Goal: Task Accomplishment & Management: Use online tool/utility

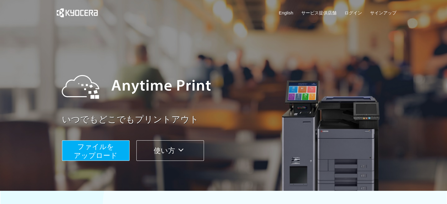
click at [99, 153] on span "ファイルを ​​アップロード" at bounding box center [96, 151] width 44 height 17
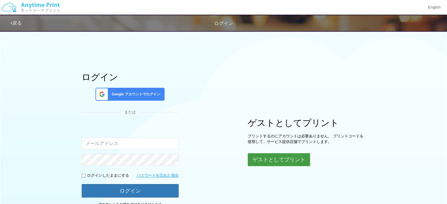
click at [268, 164] on button "ゲストとしてプリント" at bounding box center [279, 159] width 62 height 13
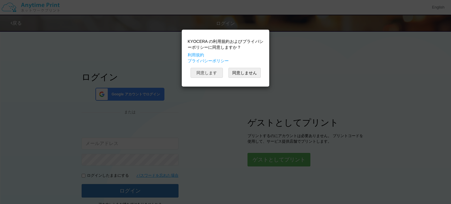
click at [212, 71] on button "同意します" at bounding box center [207, 73] width 32 height 10
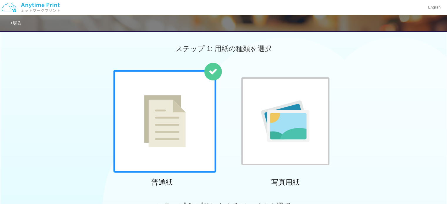
click at [170, 124] on img at bounding box center [165, 121] width 42 height 52
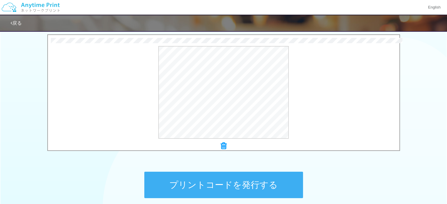
scroll to position [188, 0]
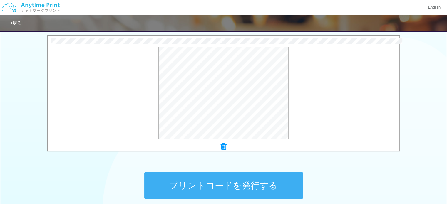
click at [229, 193] on button "プリントコードを発行する" at bounding box center [223, 186] width 159 height 26
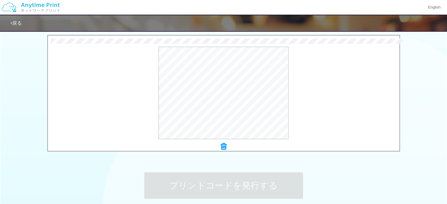
scroll to position [0, 0]
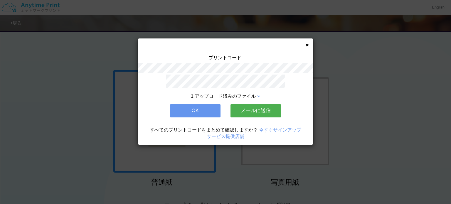
click at [197, 115] on div "1 アップロード済みのファイル OK メールに送信 すべてのプリントコードをまとめて確認しますか？ 今すぐサインアップ サービス提供店舗" at bounding box center [226, 110] width 176 height 70
click at [202, 113] on button "OK" at bounding box center [195, 110] width 51 height 13
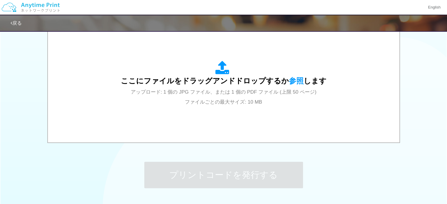
scroll to position [199, 0]
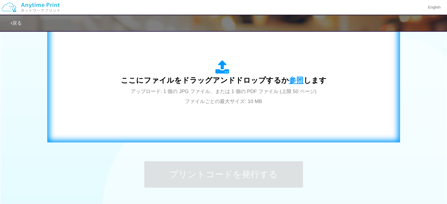
click at [290, 81] on span "参照" at bounding box center [296, 80] width 15 height 8
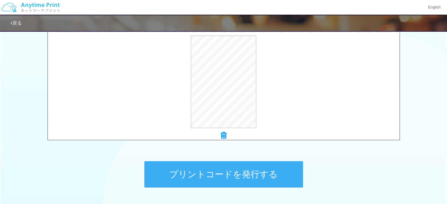
click at [199, 180] on button "プリントコードを発行する" at bounding box center [223, 174] width 159 height 26
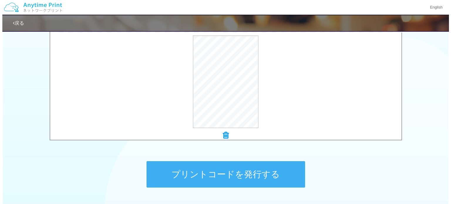
scroll to position [0, 0]
